Goal: Find specific page/section: Find specific page/section

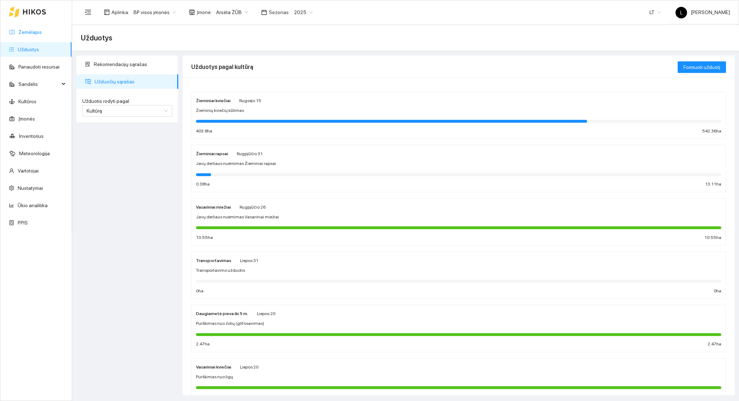
click at [29, 29] on link "Žemėlapis" at bounding box center [29, 32] width 23 height 6
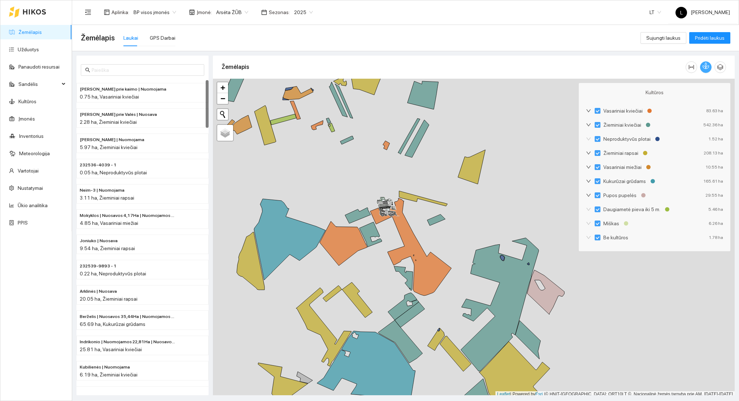
click at [706, 68] on icon "button" at bounding box center [706, 65] width 6 height 6
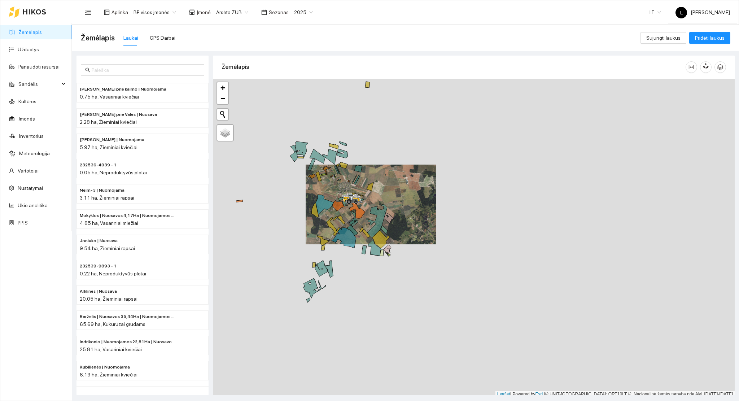
scroll to position [2, 0]
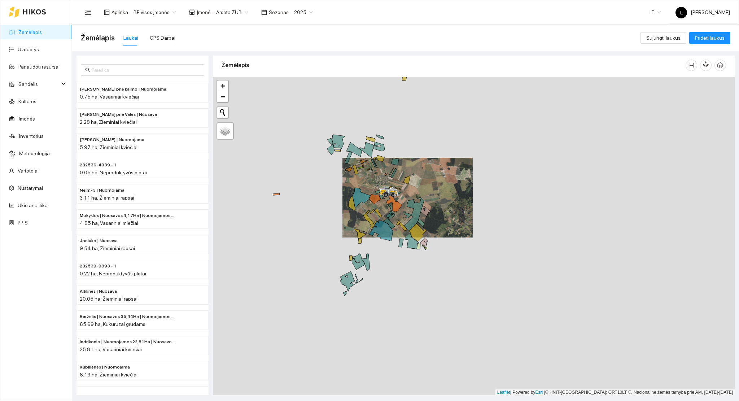
drag, startPoint x: 334, startPoint y: 219, endPoint x: 382, endPoint y: 220, distance: 48.0
click at [382, 220] on div at bounding box center [474, 236] width 522 height 319
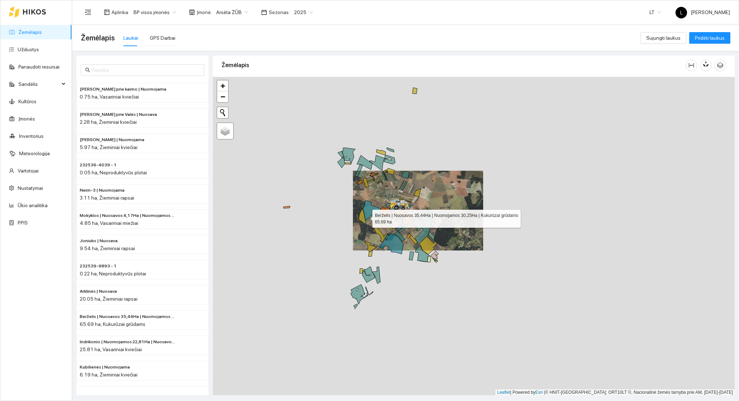
drag, startPoint x: 365, startPoint y: 204, endPoint x: 373, endPoint y: 234, distance: 30.8
click at [373, 221] on icon at bounding box center [372, 211] width 18 height 20
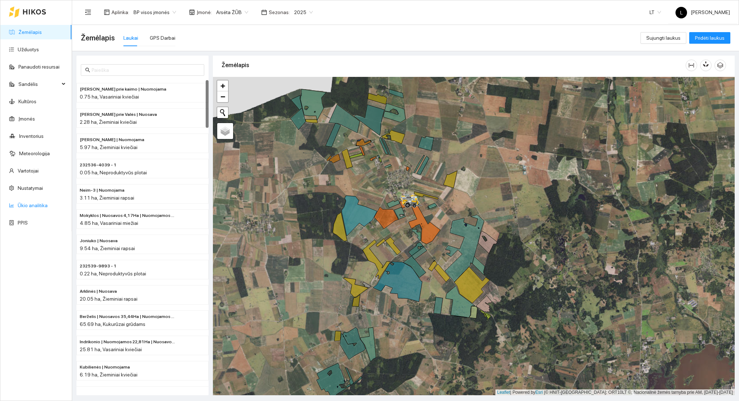
click at [29, 204] on link "Ūkio analitika" at bounding box center [33, 206] width 30 height 6
